Goal: Transaction & Acquisition: Purchase product/service

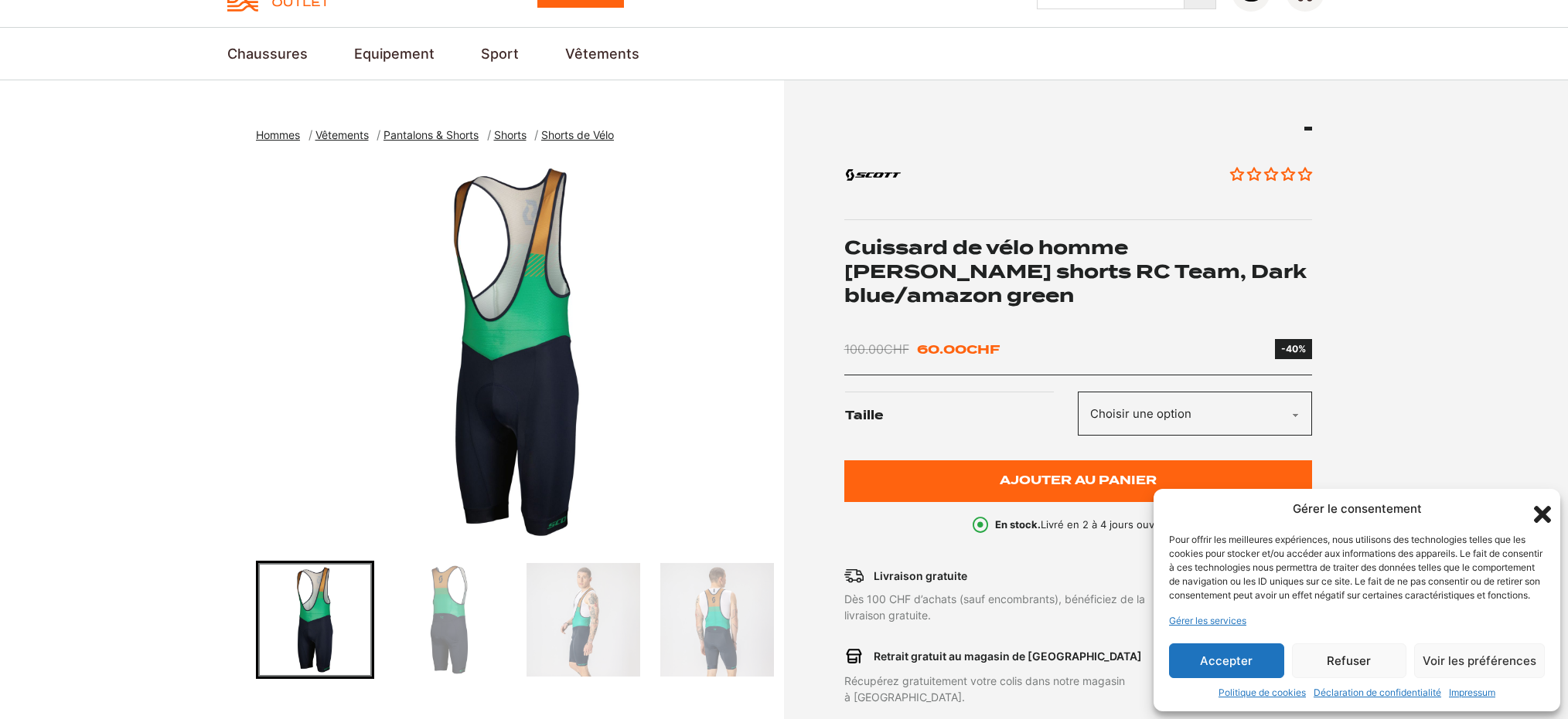
scroll to position [81, 0]
click at [561, 406] on img "1 of 5" at bounding box center [516, 352] width 521 height 387
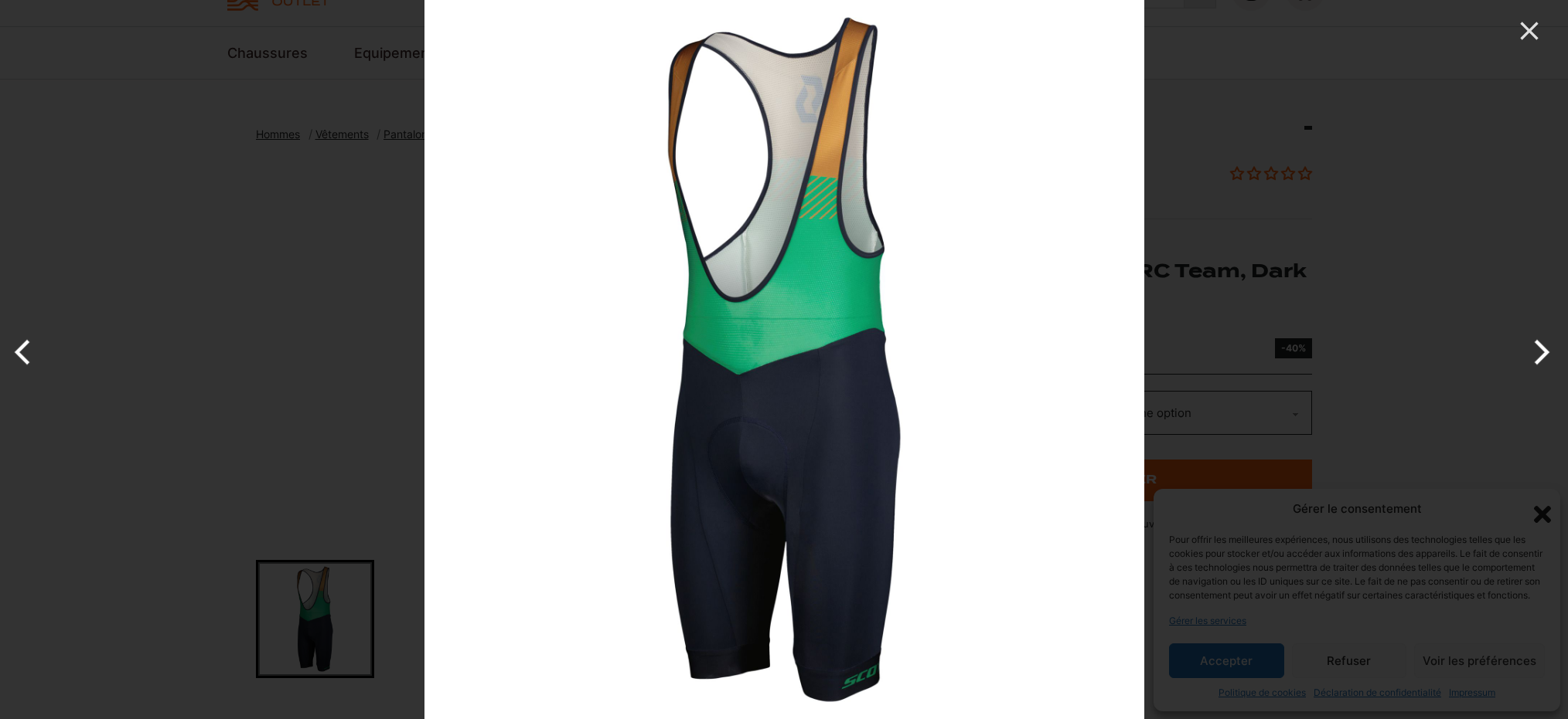
click at [1543, 354] on button "Next" at bounding box center [1538, 352] width 58 height 77
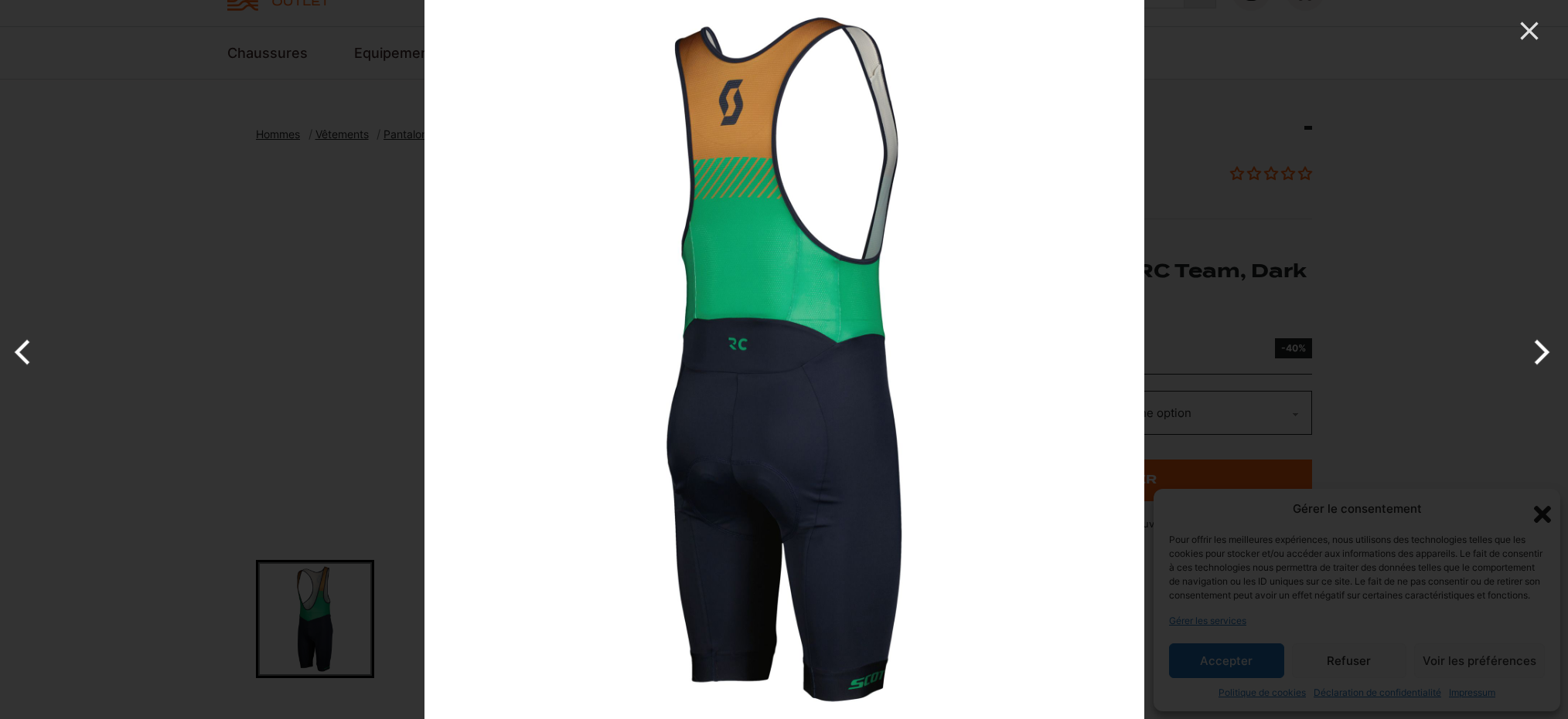
click at [1543, 354] on button "Next" at bounding box center [1538, 352] width 58 height 77
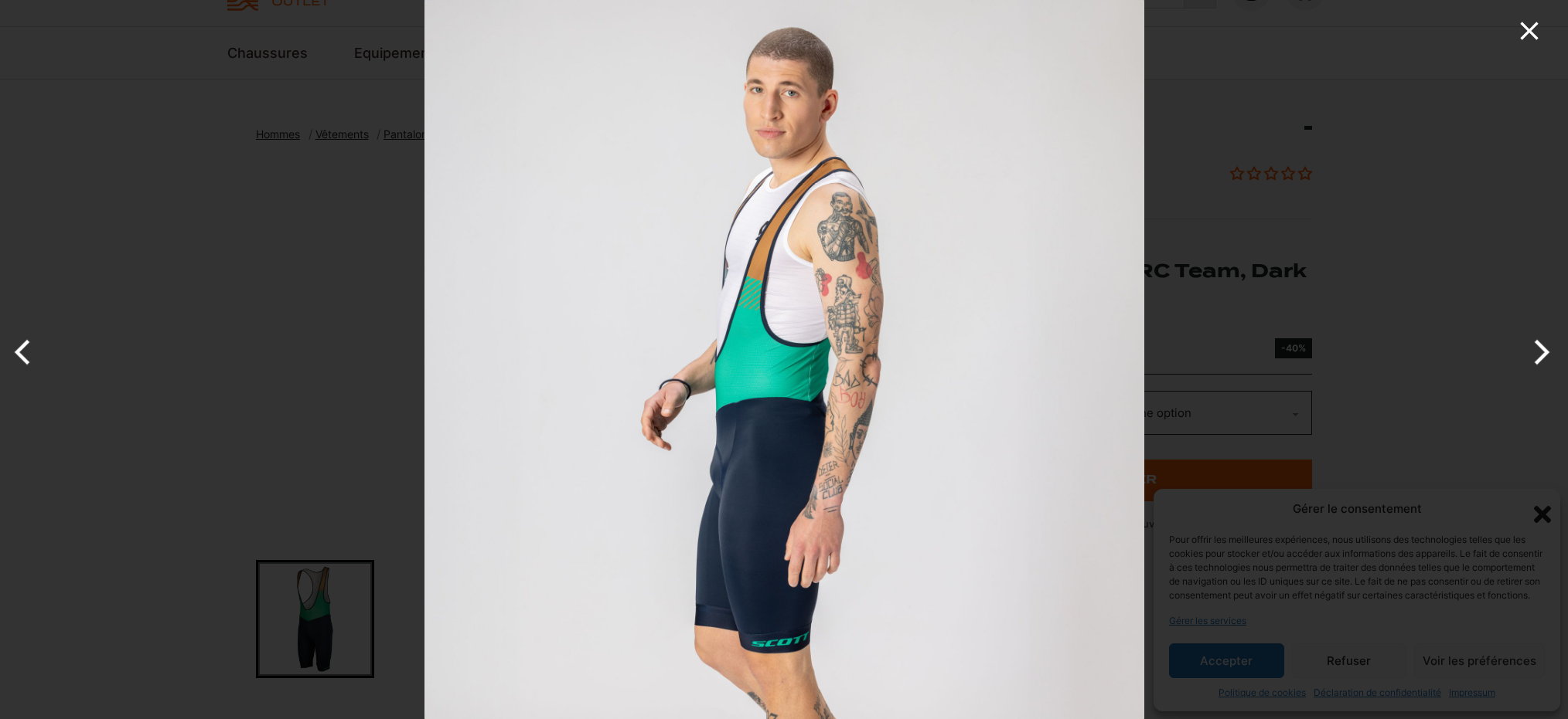
click at [1524, 32] on icon "Close" at bounding box center [1530, 31] width 31 height 31
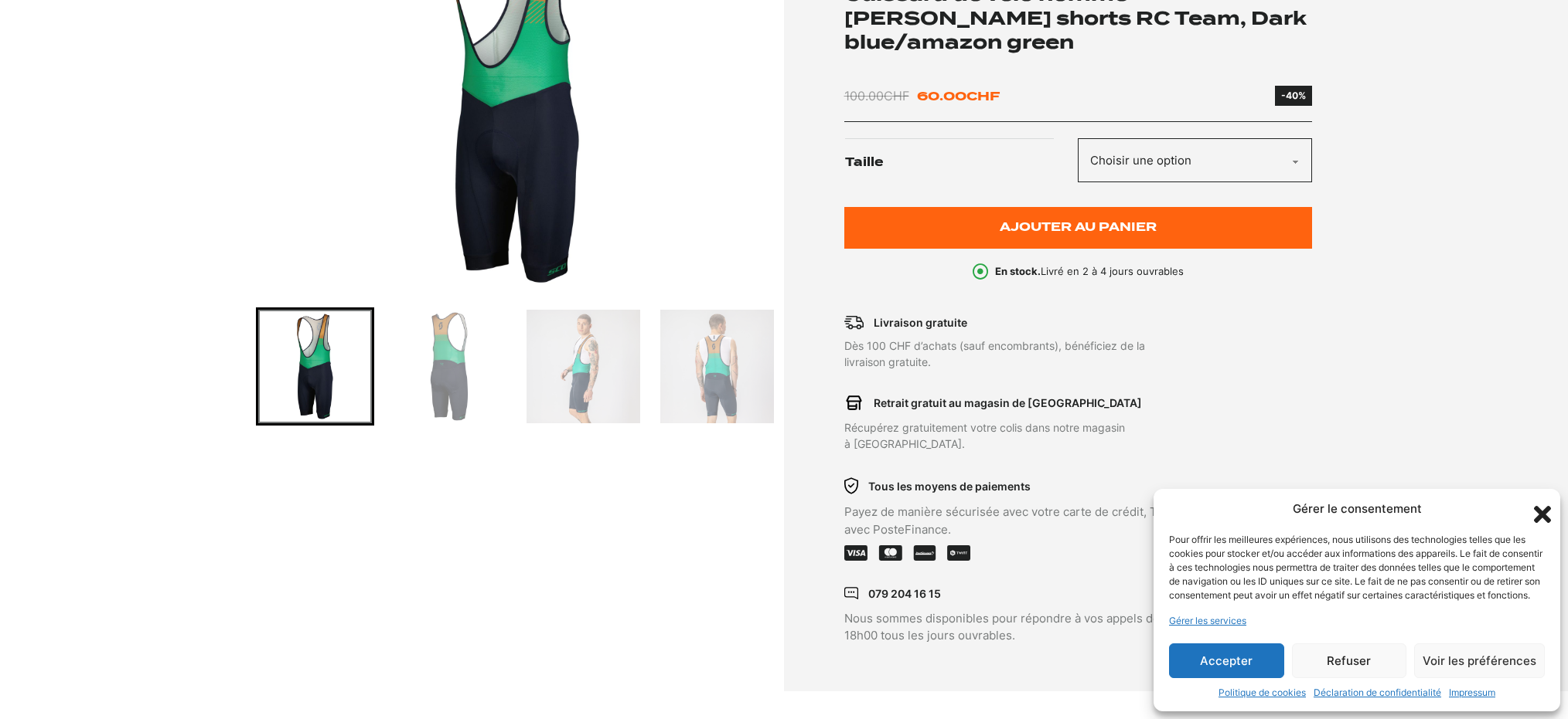
scroll to position [335, 0]
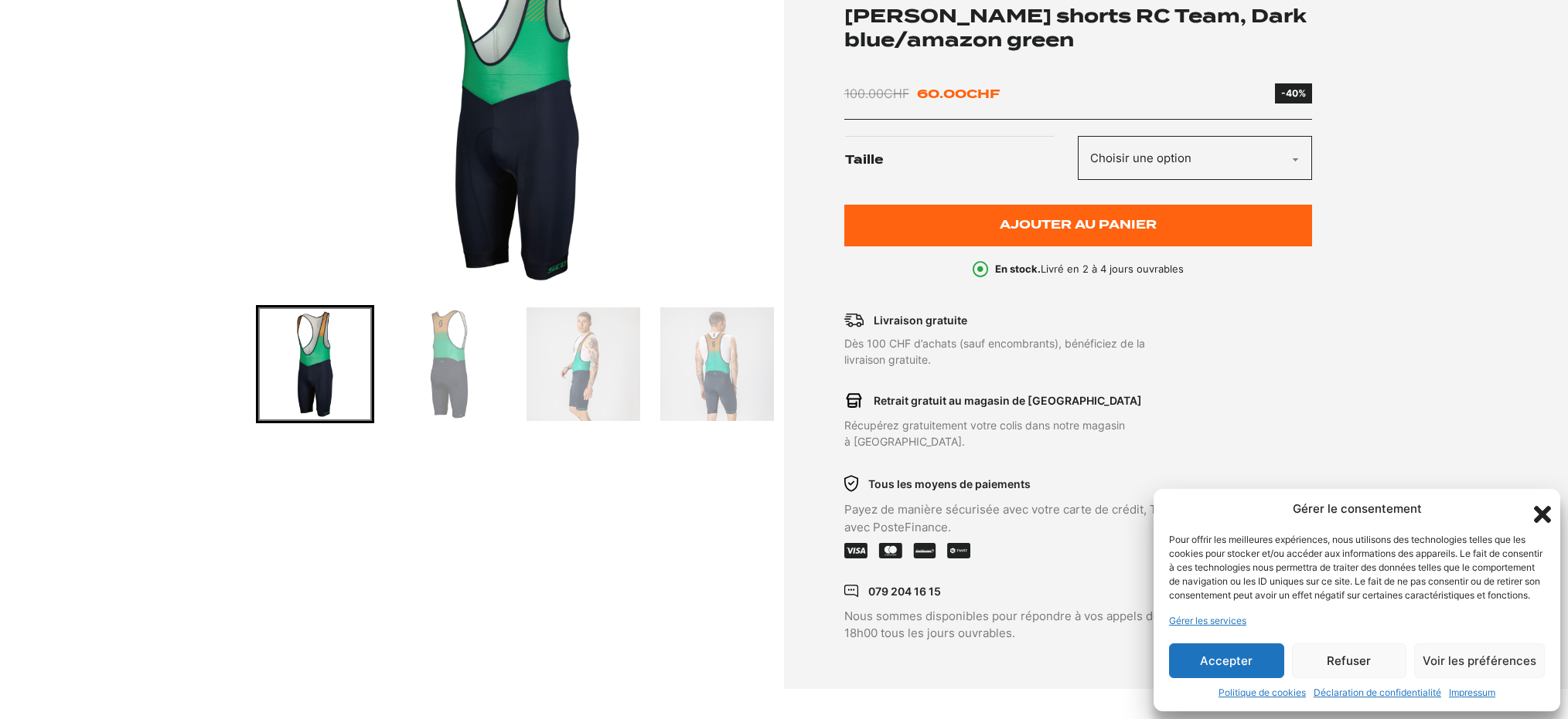
click at [1234, 663] on button "Accepter" at bounding box center [1226, 661] width 115 height 35
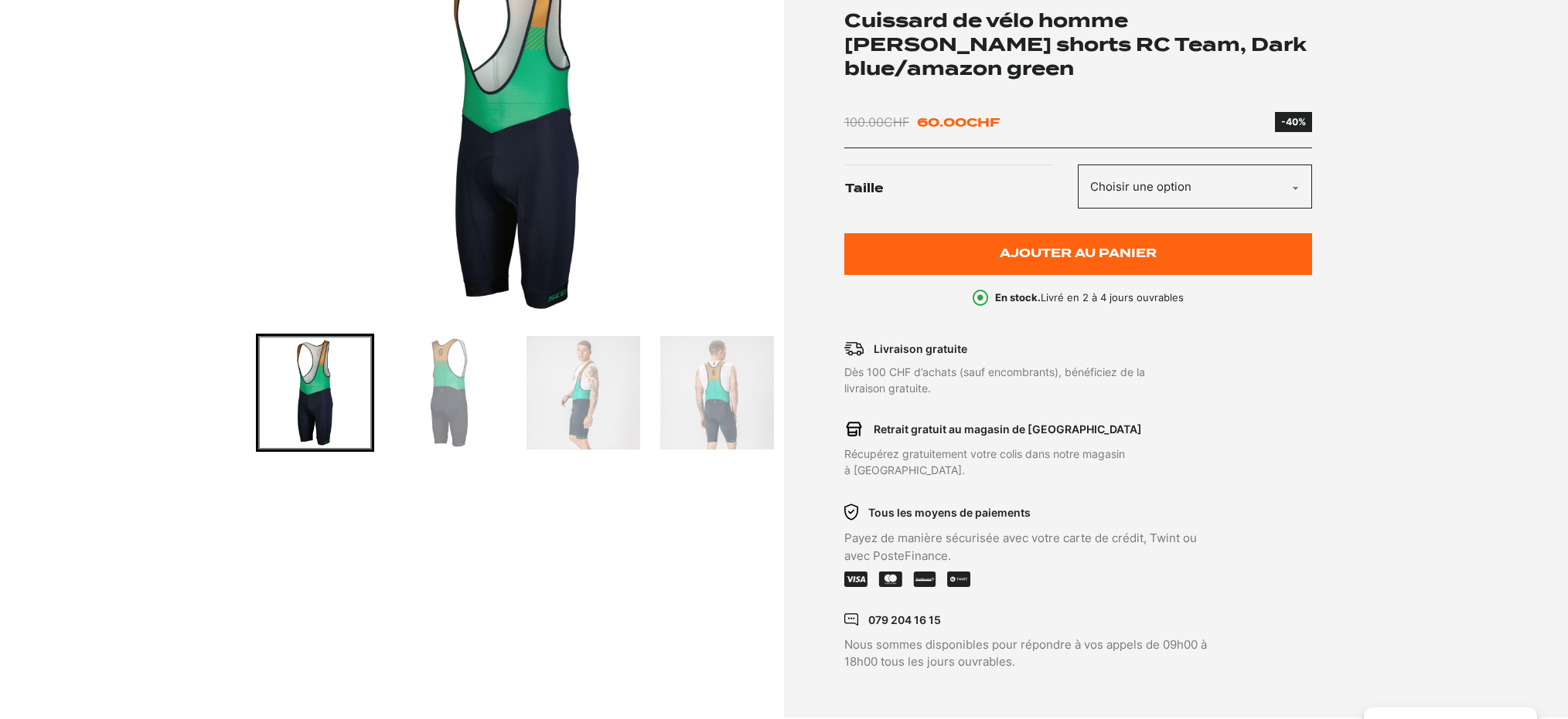
scroll to position [300, 0]
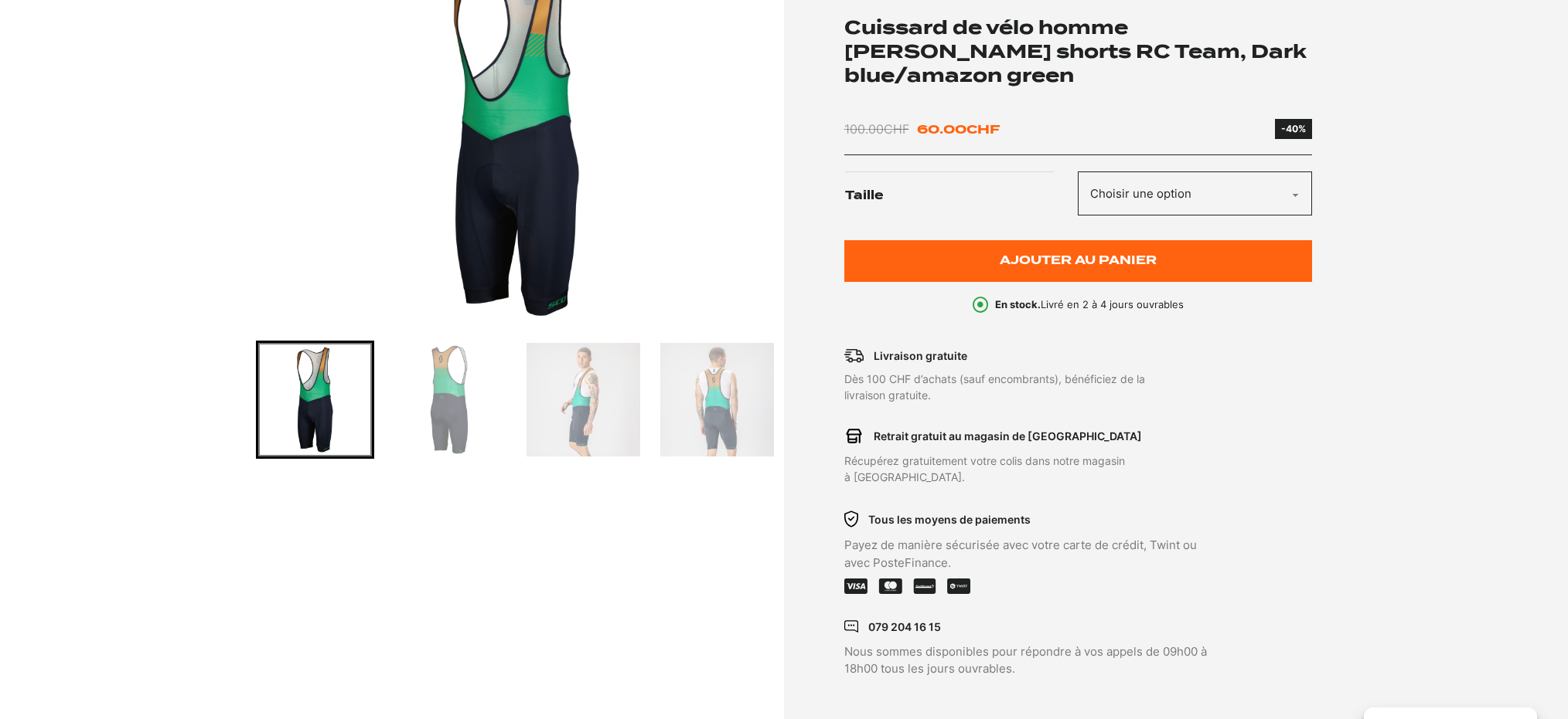
click at [1297, 195] on select "Choisir une option M" at bounding box center [1195, 193] width 235 height 44
select select "M"
click at [1078, 171] on select "Choisir une option M" at bounding box center [1195, 193] width 235 height 44
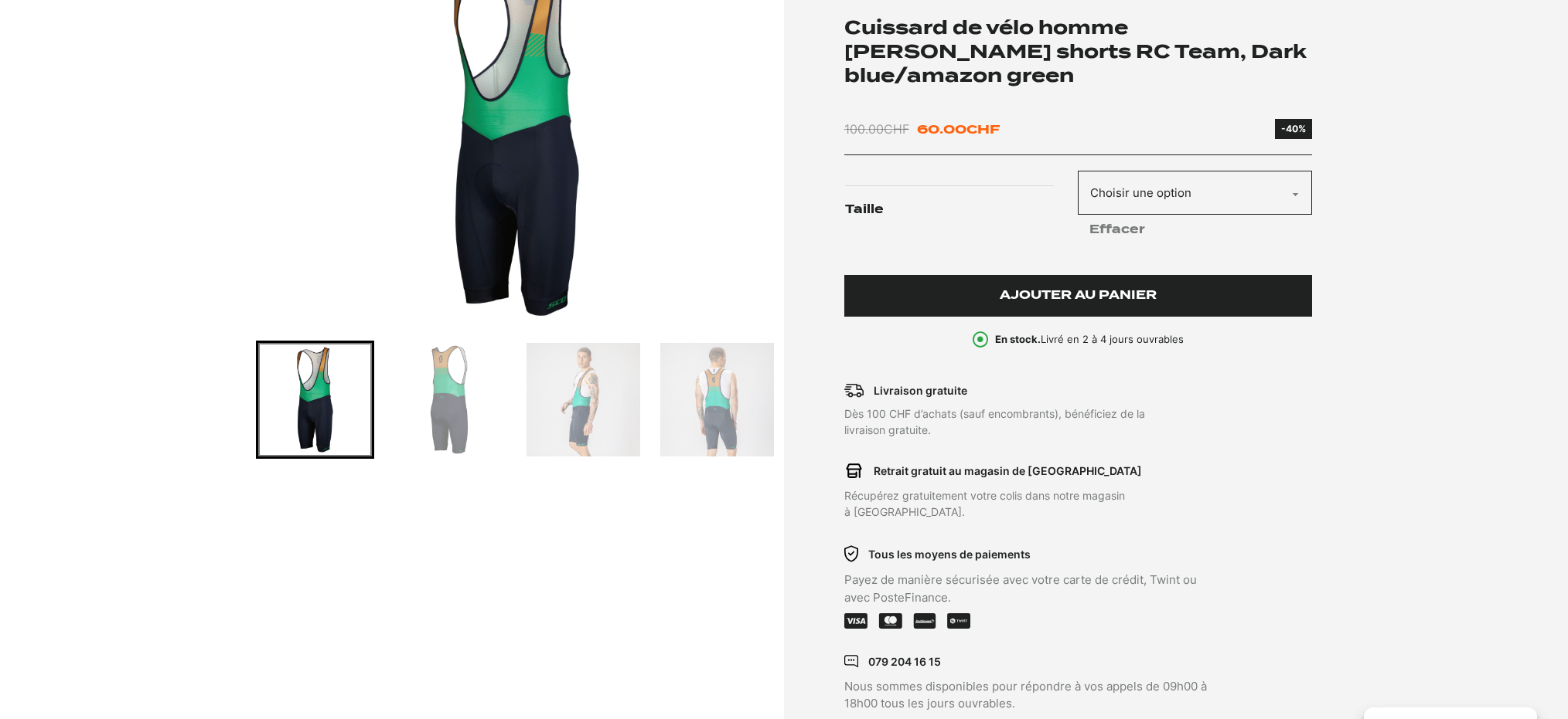
click at [1086, 295] on span "Ajouter au panier" at bounding box center [1078, 295] width 157 height 13
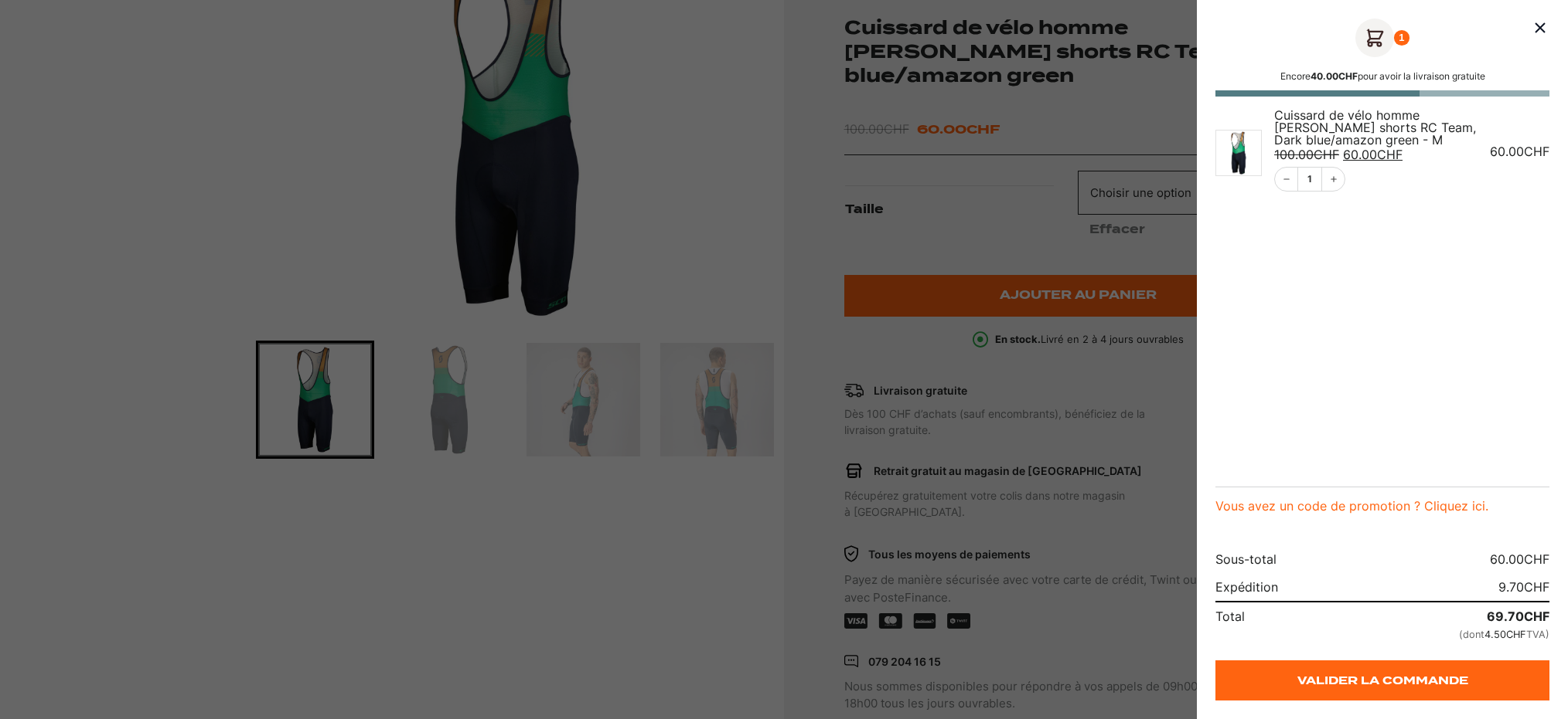
click at [458, 408] on div at bounding box center [784, 359] width 1568 height 719
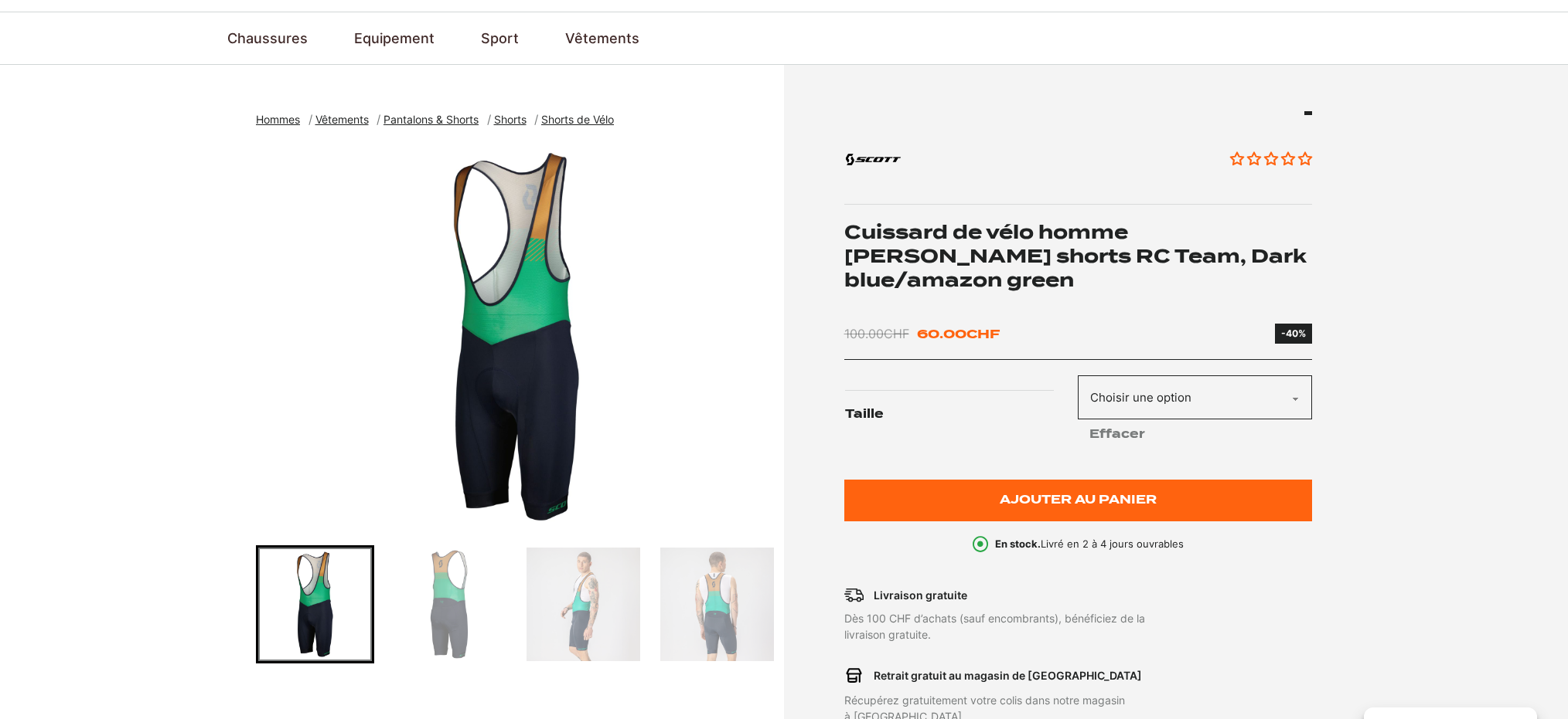
scroll to position [96, 0]
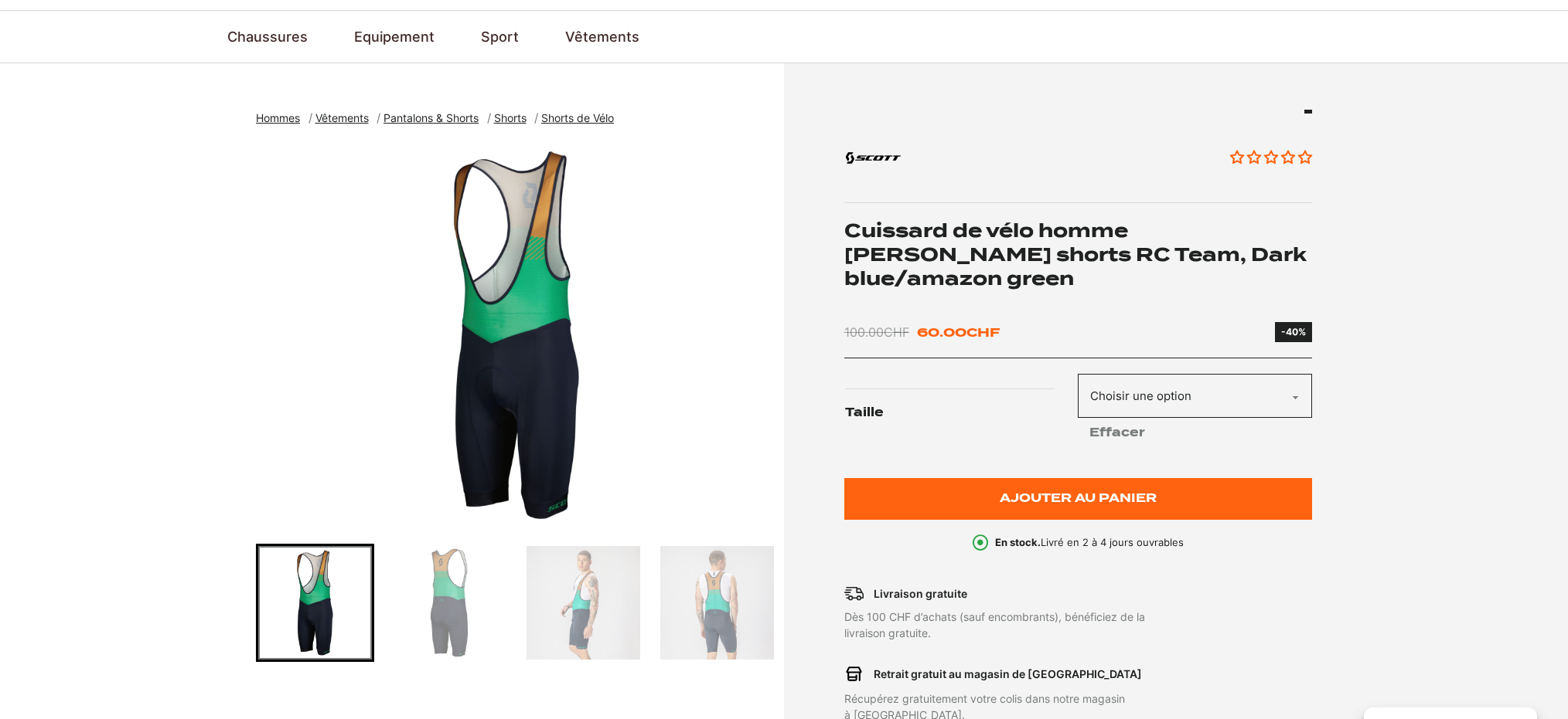
click at [452, 619] on img "Go to slide 2" at bounding box center [449, 603] width 114 height 114
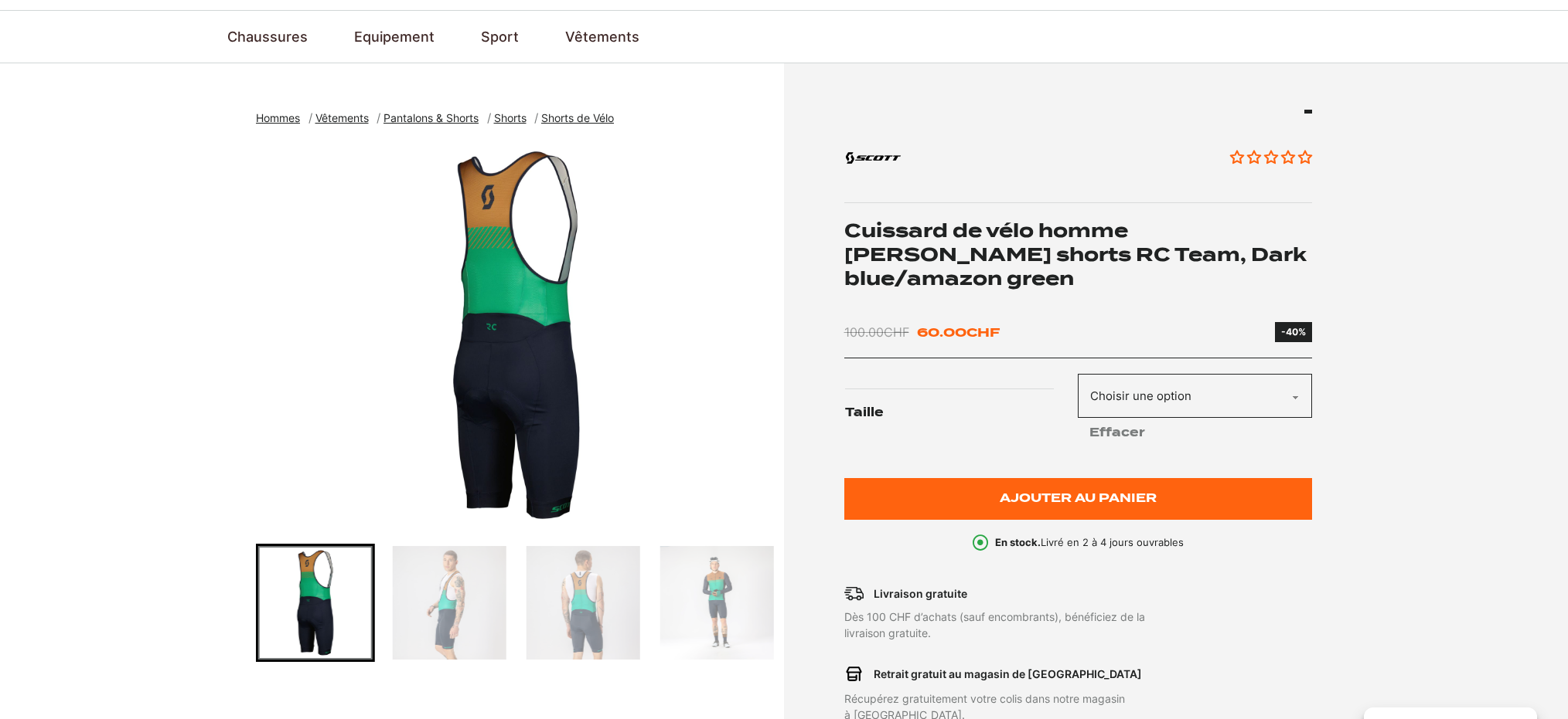
click at [551, 615] on img "Go to slide 4" at bounding box center [583, 603] width 114 height 114
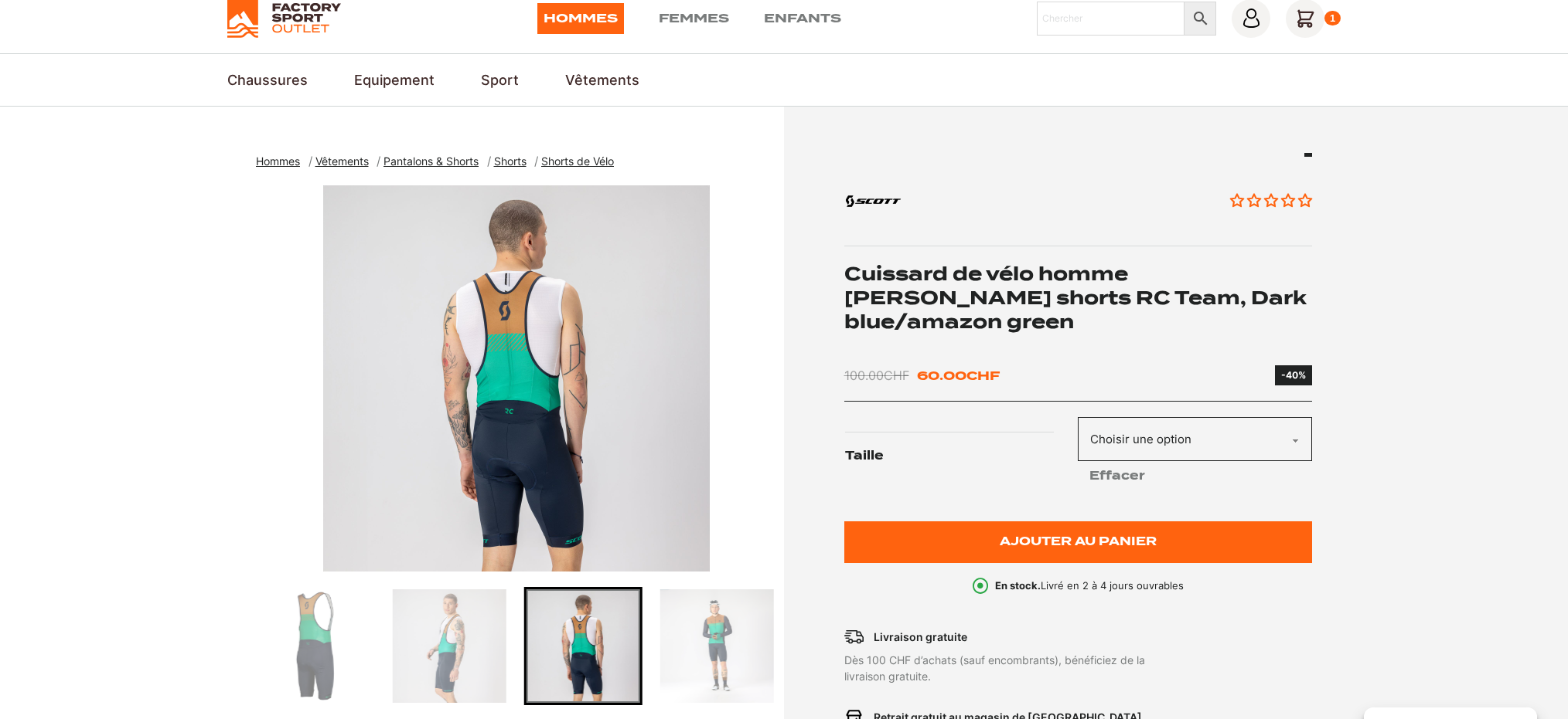
scroll to position [0, 0]
